Goal: Task Accomplishment & Management: Use online tool/utility

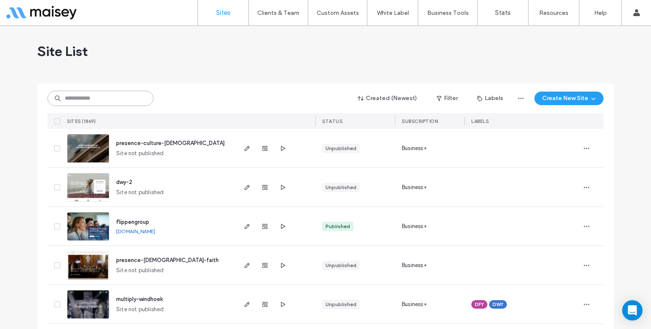
click at [131, 101] on input at bounding box center [100, 98] width 106 height 15
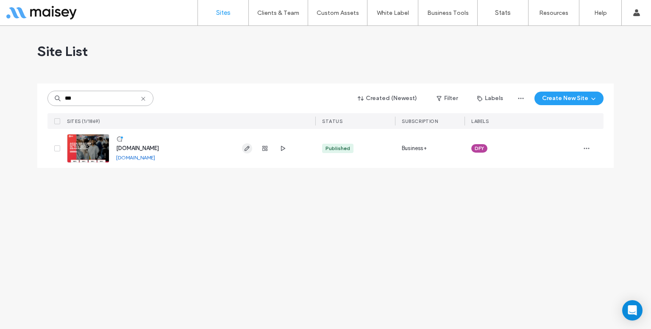
type input "***"
click at [246, 148] on use "button" at bounding box center [247, 148] width 5 height 5
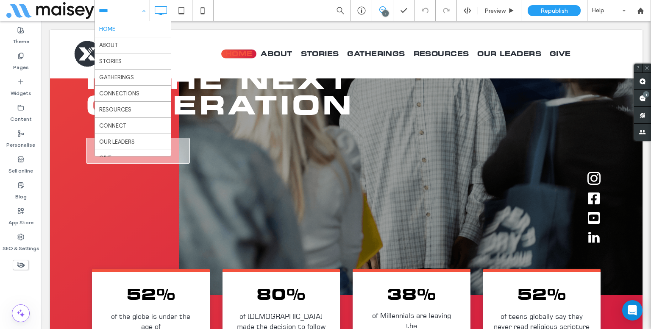
scroll to position [94, 0]
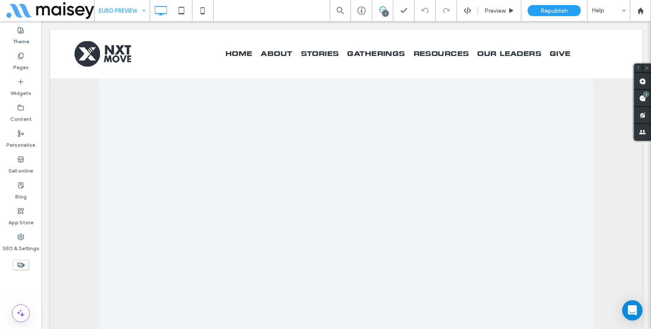
scroll to position [387, 0]
click at [187, 7] on icon at bounding box center [181, 10] width 17 height 17
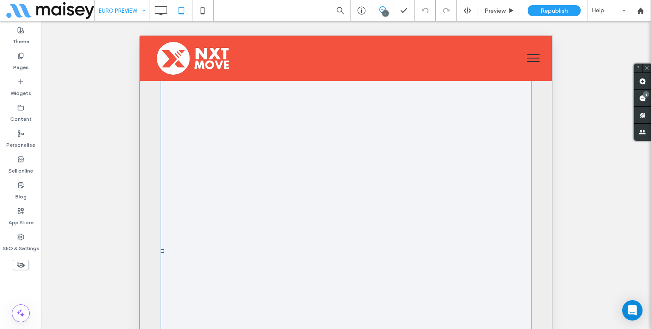
scroll to position [283, 0]
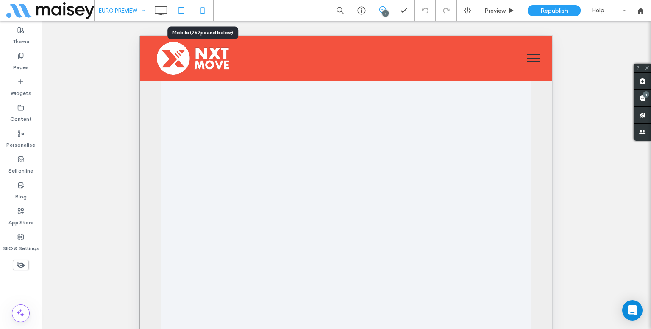
click at [210, 13] on icon at bounding box center [202, 10] width 17 height 17
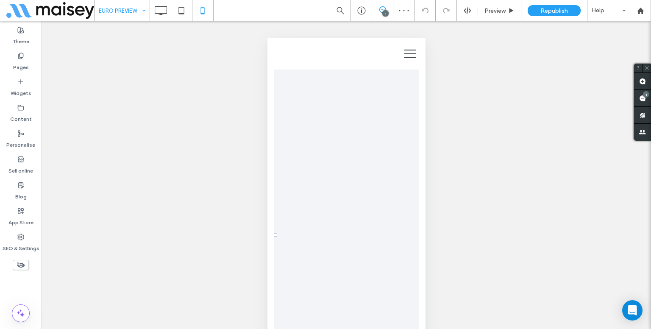
scroll to position [232, 0]
click at [344, 158] on span at bounding box center [345, 234] width 145 height 424
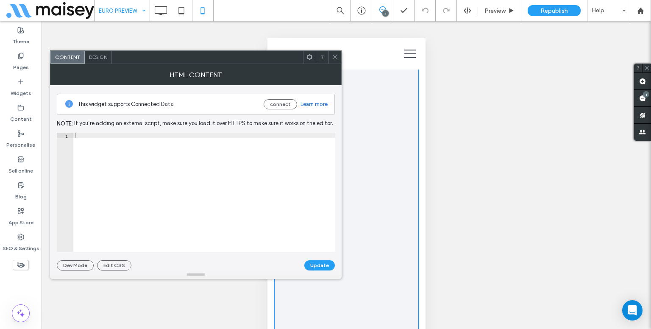
click at [181, 172] on div at bounding box center [204, 198] width 262 height 130
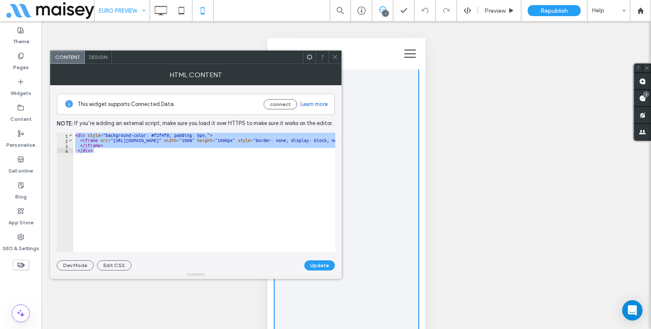
click at [120, 155] on div "< div style = "background-color: #f2f4f8; padding: 0px;" > < iframe src = "[URL…" at bounding box center [204, 192] width 262 height 119
type textarea "******"
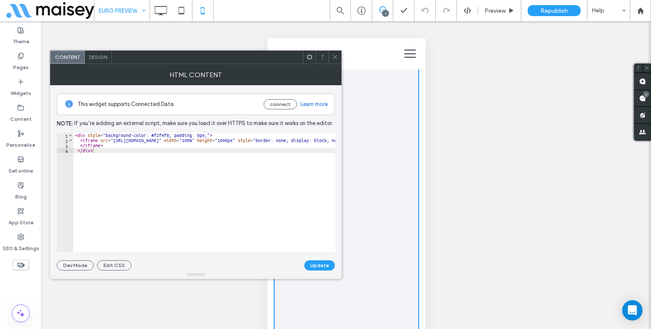
click at [332, 56] on icon at bounding box center [335, 57] width 6 height 6
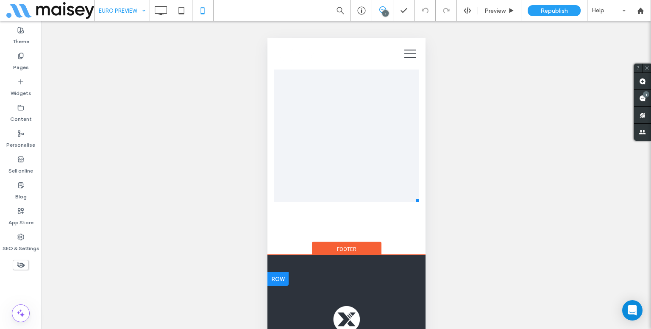
scroll to position [476, 0]
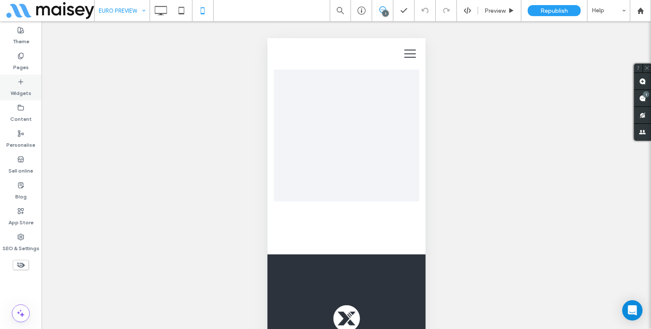
click at [26, 89] on label "Widgets" at bounding box center [21, 91] width 21 height 12
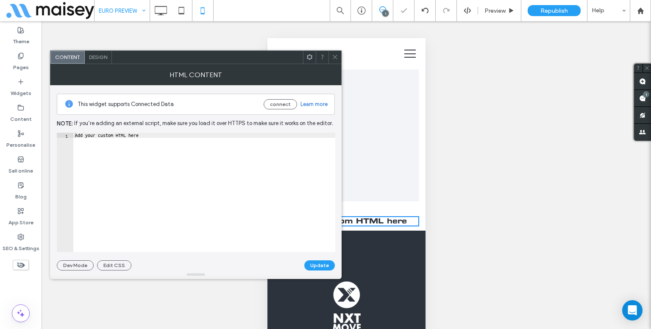
type textarea "**********"
click at [191, 192] on div "Add your custom HTML here" at bounding box center [204, 198] width 262 height 130
paste textarea "Cursor at row 1"
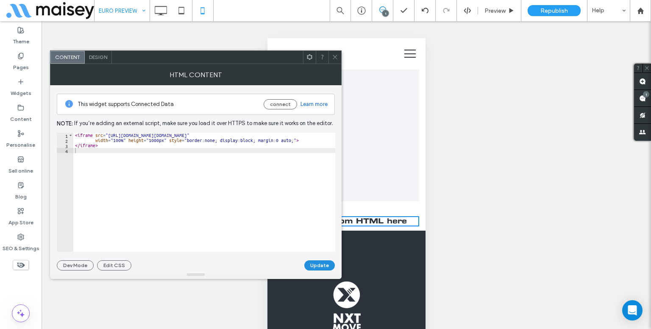
click at [316, 262] on button "Update" at bounding box center [319, 265] width 31 height 10
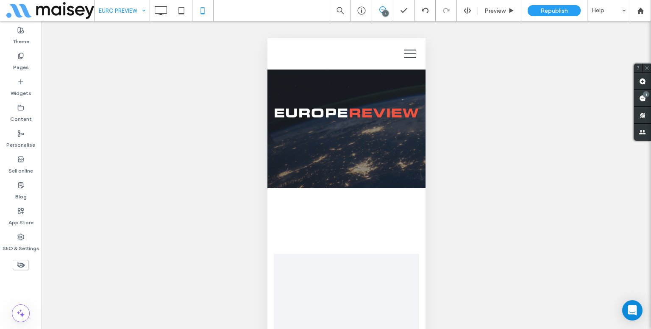
scroll to position [656, 0]
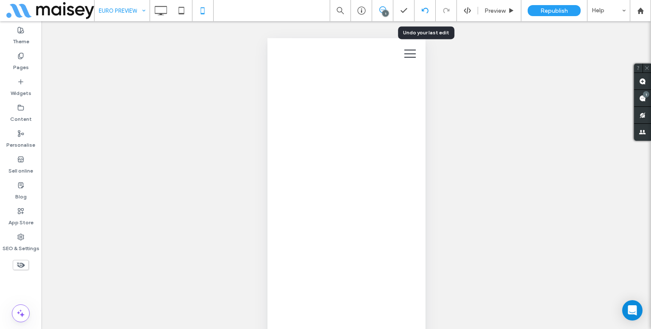
click at [428, 10] on use at bounding box center [424, 11] width 7 height 6
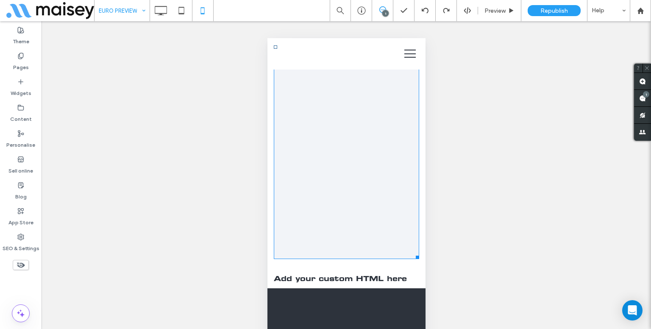
scroll to position [421, 0]
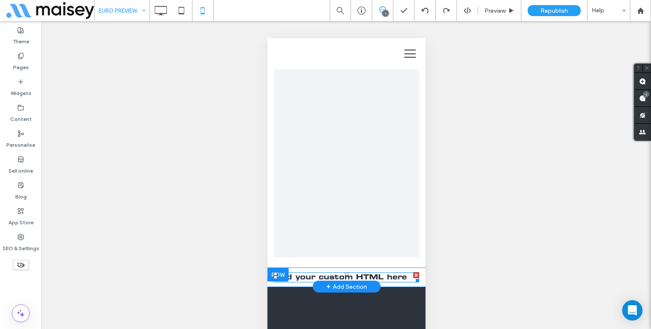
click at [413, 273] on div at bounding box center [416, 275] width 6 height 6
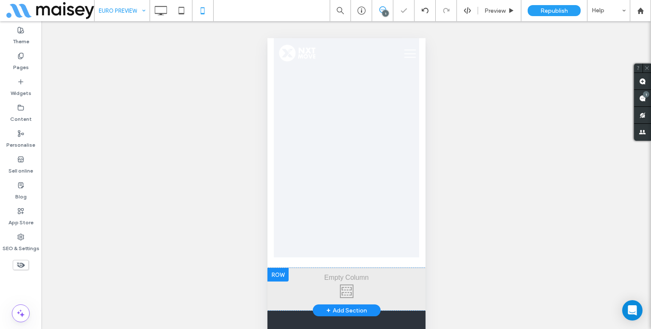
click at [276, 273] on div at bounding box center [277, 275] width 21 height 14
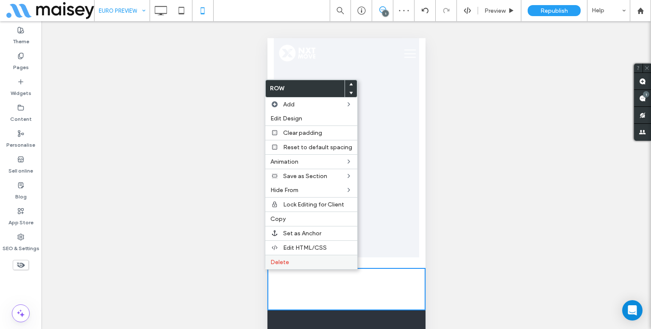
click at [289, 259] on label "Delete" at bounding box center [311, 262] width 82 height 7
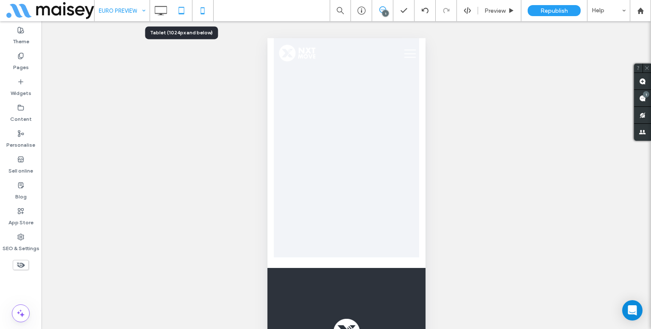
click at [185, 12] on icon at bounding box center [181, 10] width 17 height 17
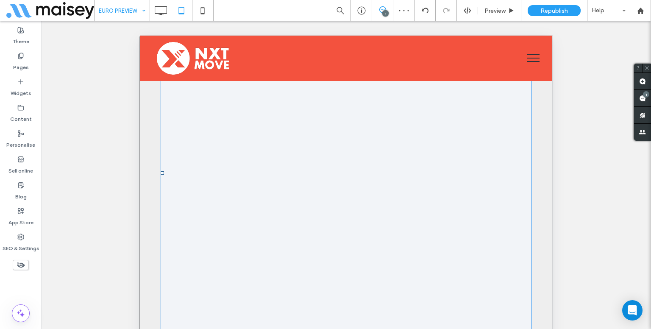
scroll to position [361, 0]
